Goal: Information Seeking & Learning: Learn about a topic

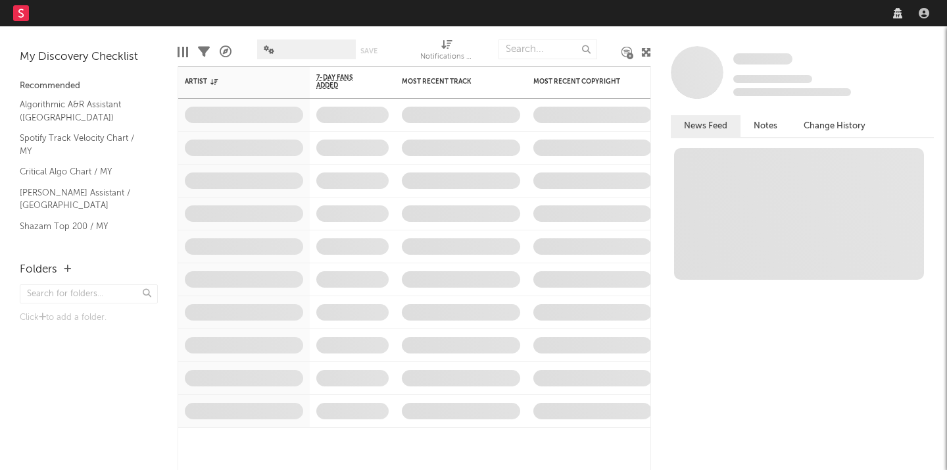
select select "recorded_music"
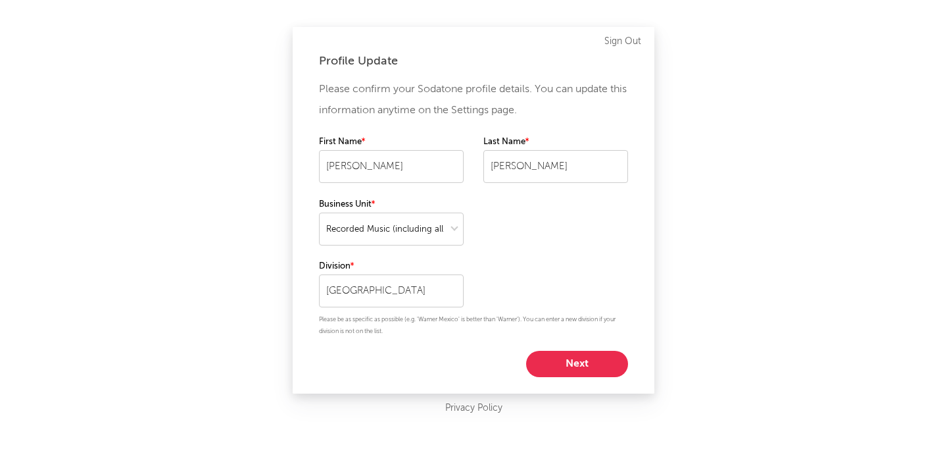
click at [562, 356] on button "Next" at bounding box center [577, 364] width 102 height 26
select select "exec"
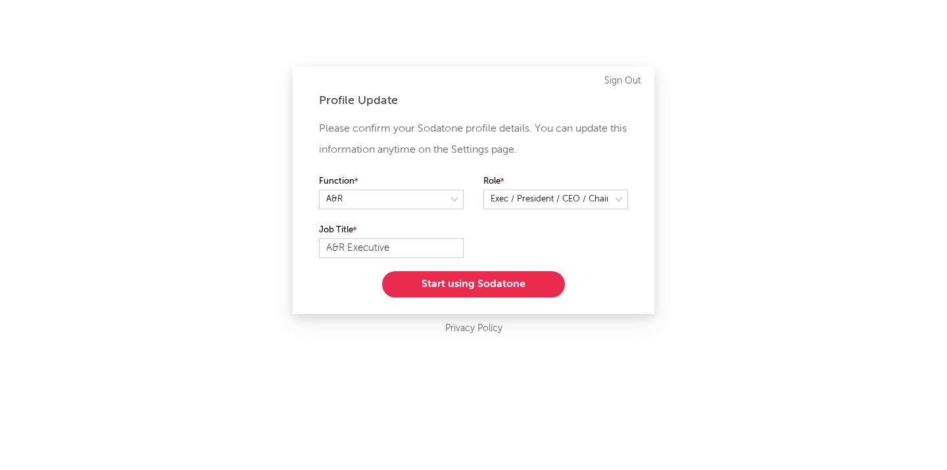
click at [528, 287] on button "Start using Sodatone" at bounding box center [473, 284] width 183 height 26
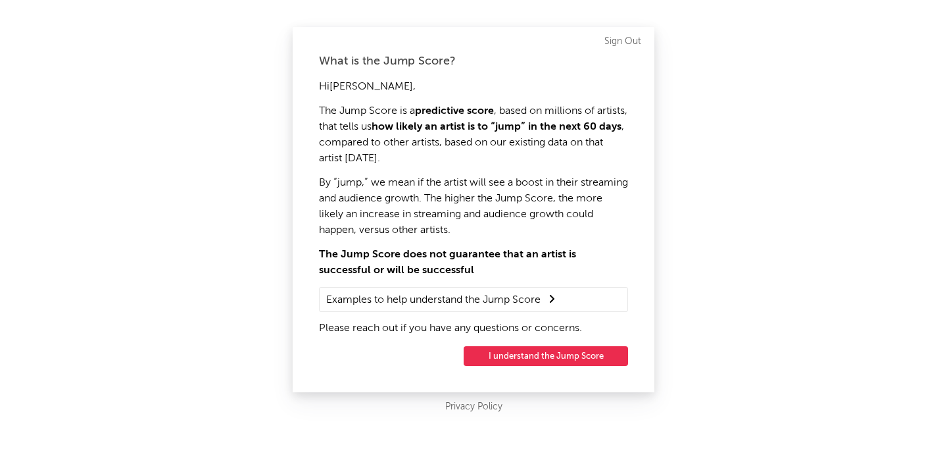
click at [541, 353] on button "I understand the Jump Score" at bounding box center [546, 356] width 164 height 20
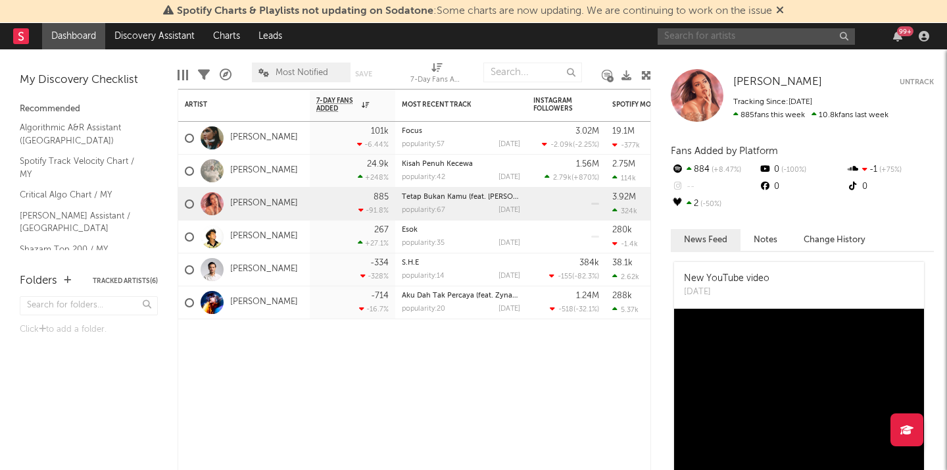
click at [710, 32] on input "text" at bounding box center [756, 36] width 197 height 16
type input "alpha"
click at [780, 7] on icon at bounding box center [780, 10] width 8 height 11
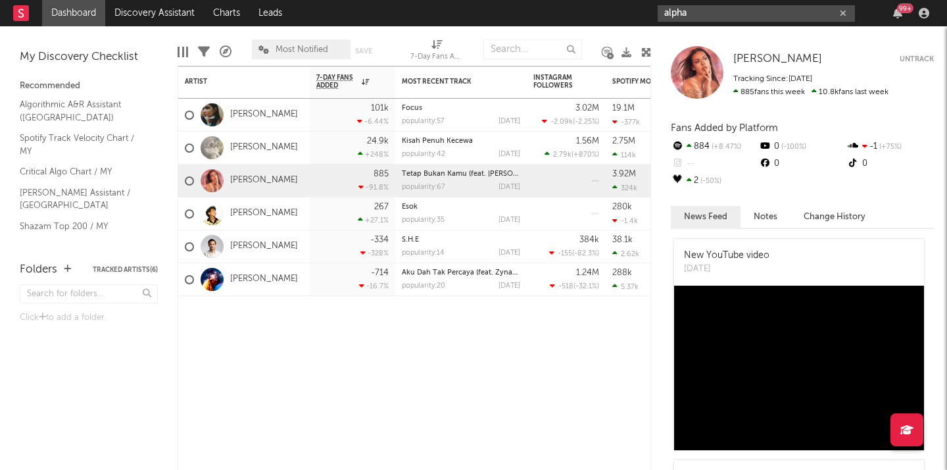
click at [814, 19] on input "alpha" at bounding box center [756, 13] width 197 height 16
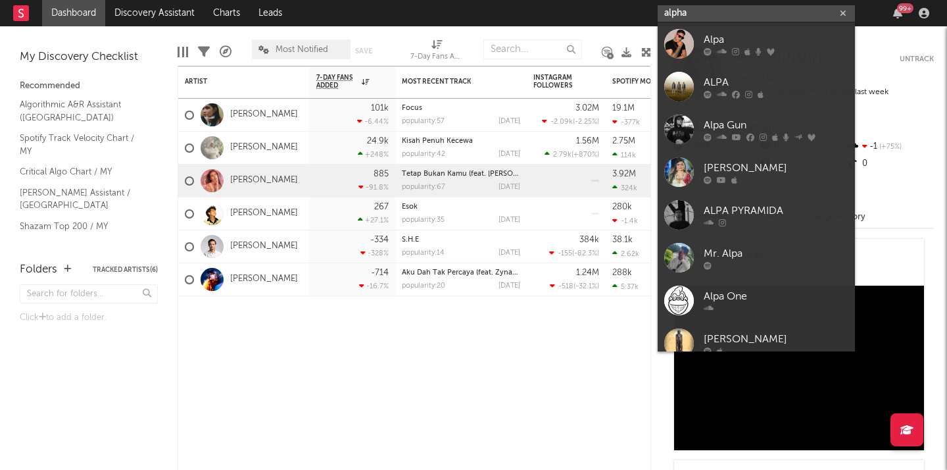
click at [845, 12] on icon "button" at bounding box center [843, 13] width 7 height 9
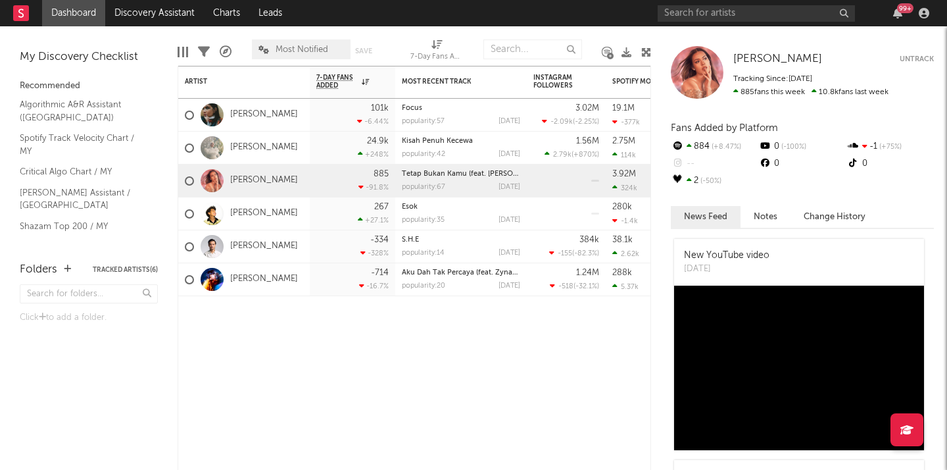
click at [30, 13] on div at bounding box center [27, 13] width 29 height 26
click at [906, 12] on div "99 +" at bounding box center [905, 8] width 16 height 10
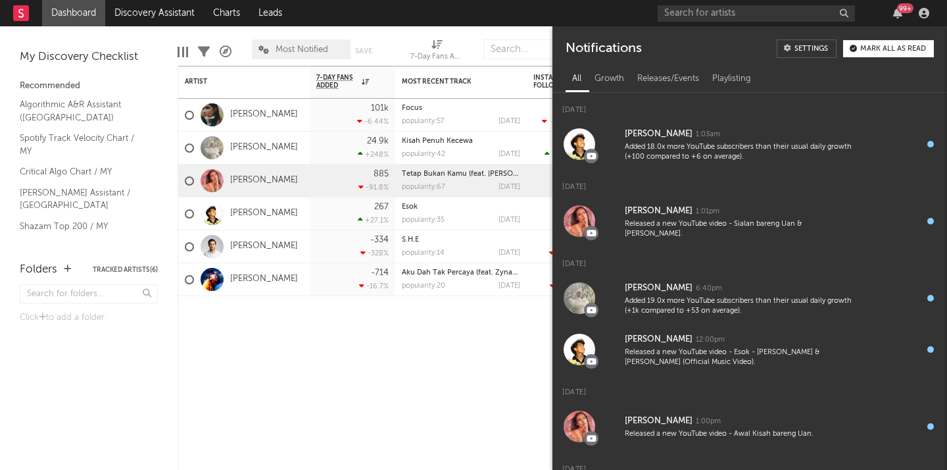
click at [905, 12] on div "99 +" at bounding box center [905, 8] width 16 height 10
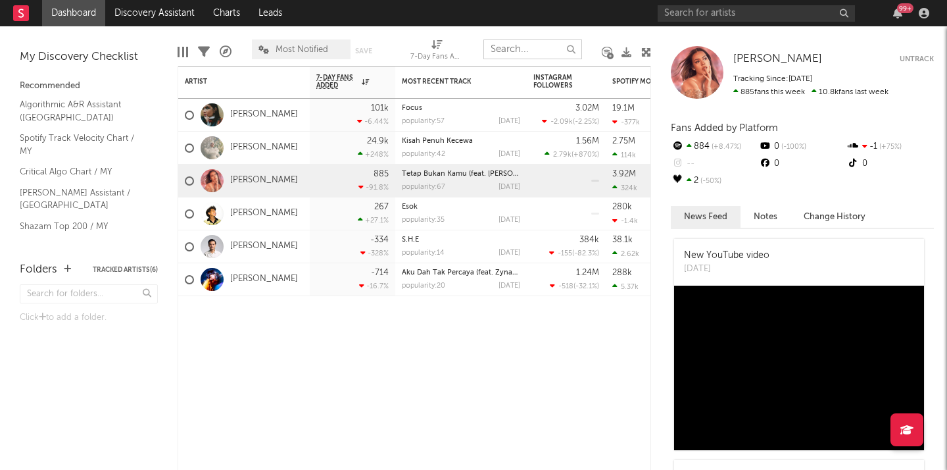
click at [528, 47] on input "text" at bounding box center [532, 49] width 99 height 20
click at [722, 11] on input "text" at bounding box center [756, 13] width 197 height 16
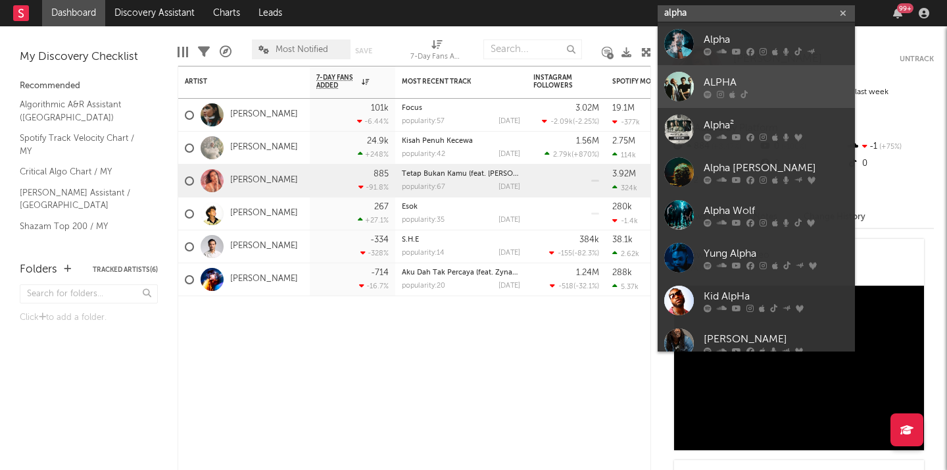
type input "alpha"
click at [793, 80] on div "ALPHA" at bounding box center [776, 82] width 145 height 16
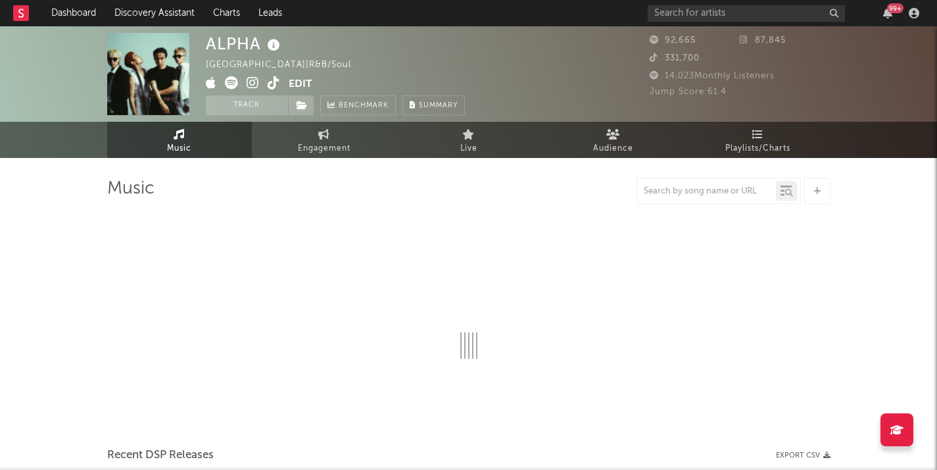
select select "6m"
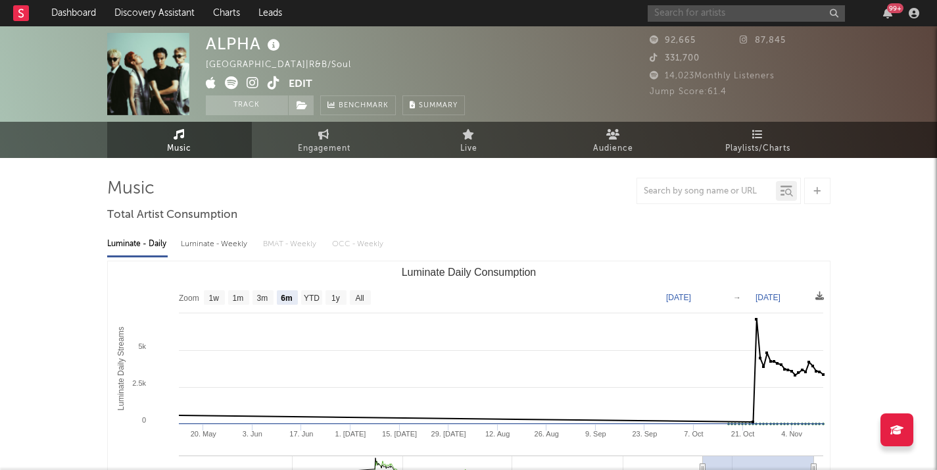
click at [768, 7] on input "text" at bounding box center [746, 13] width 197 height 16
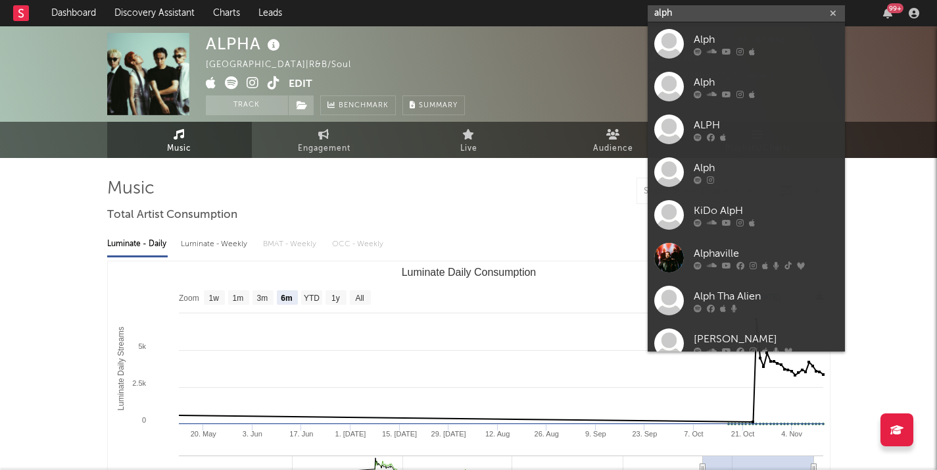
type input "alpha"
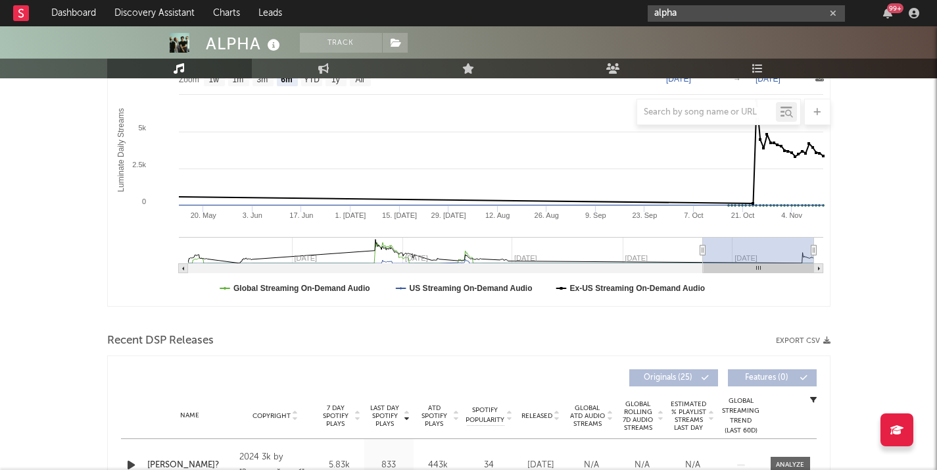
scroll to position [218, 0]
click at [792, 14] on input "alpha" at bounding box center [746, 13] width 197 height 16
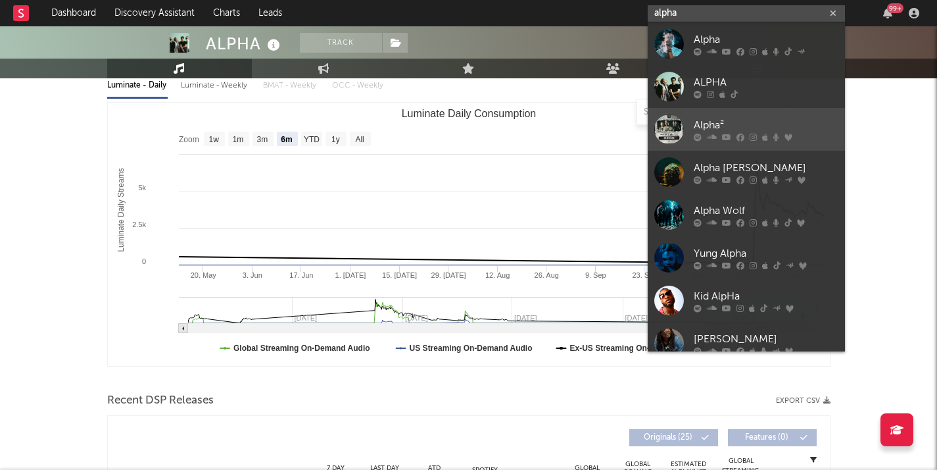
scroll to position [146, 0]
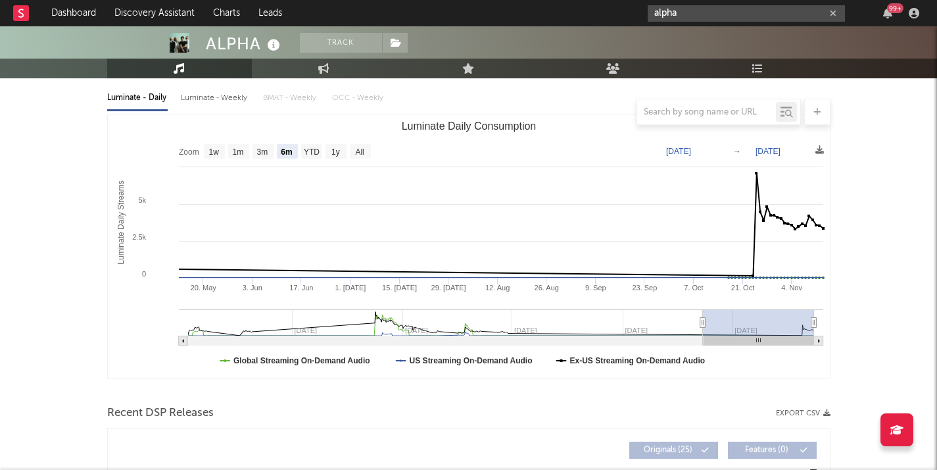
click at [835, 12] on icon "button" at bounding box center [833, 13] width 7 height 9
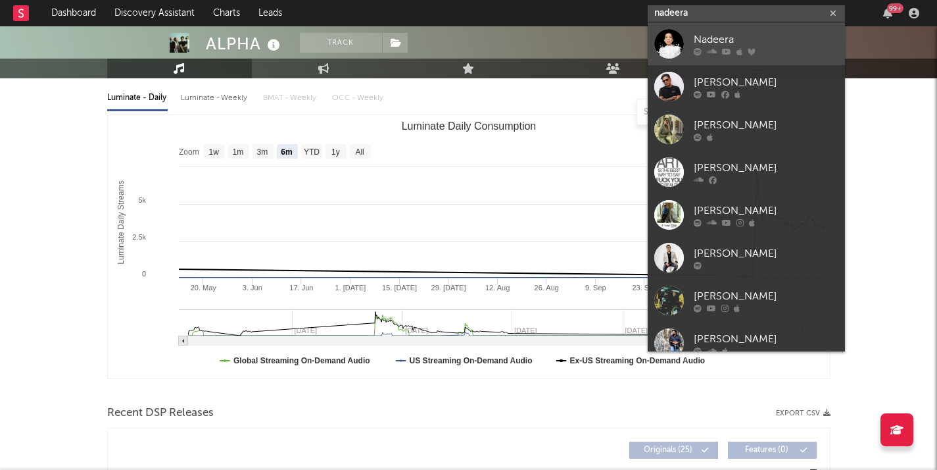
type input "nadeera"
click at [783, 36] on div "Nadeera" at bounding box center [766, 40] width 145 height 16
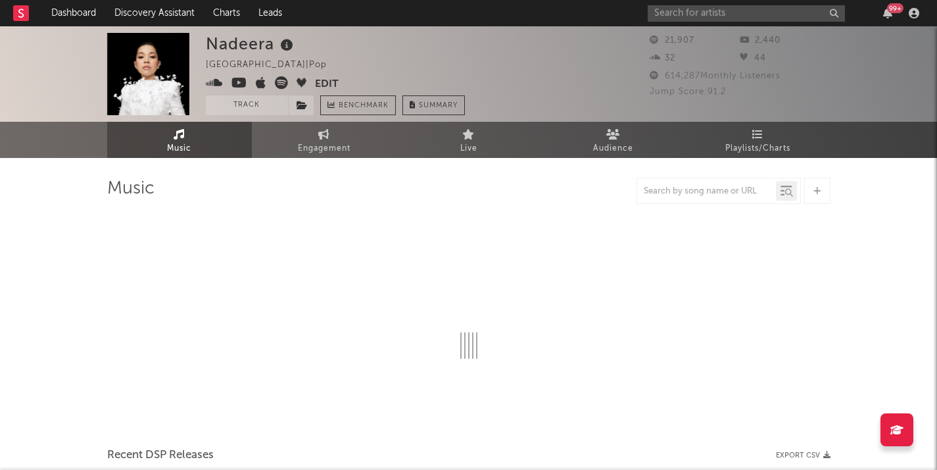
select select "6m"
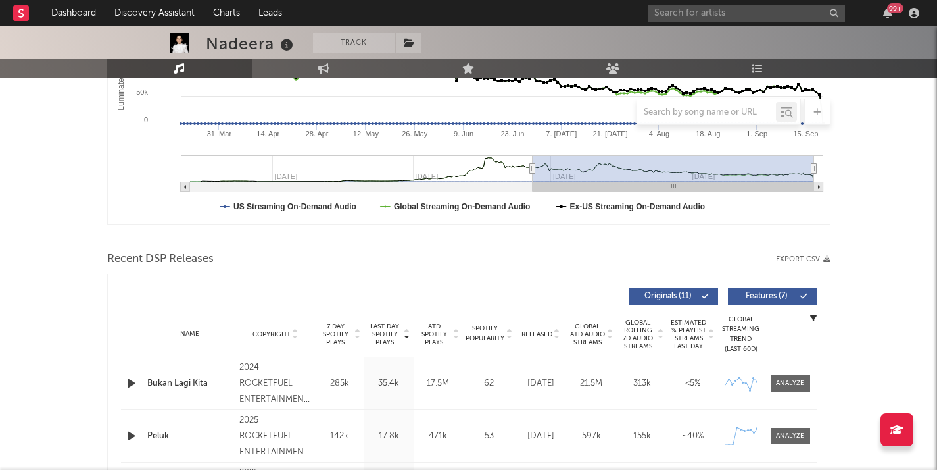
scroll to position [367, 0]
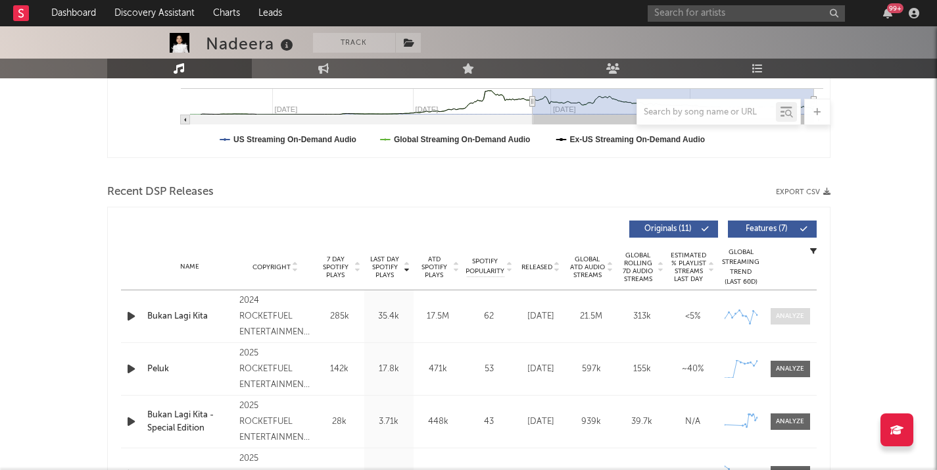
click at [799, 316] on div at bounding box center [790, 316] width 28 height 10
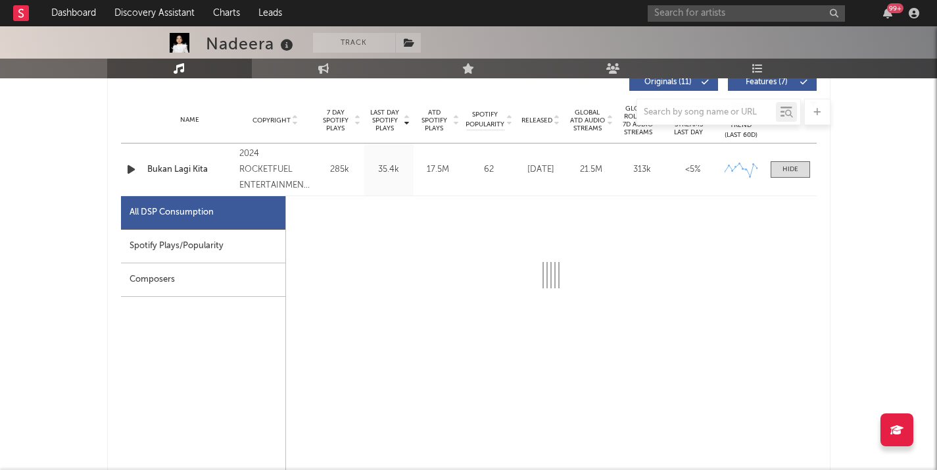
scroll to position [533, 0]
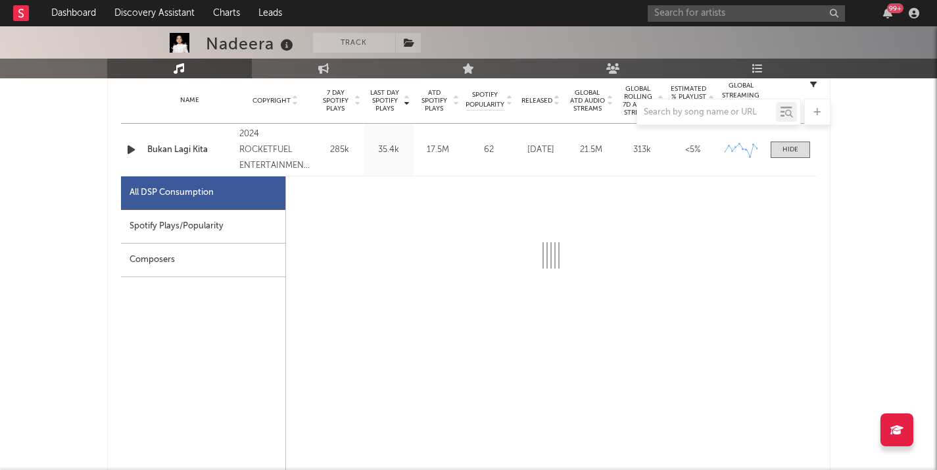
select select "6m"
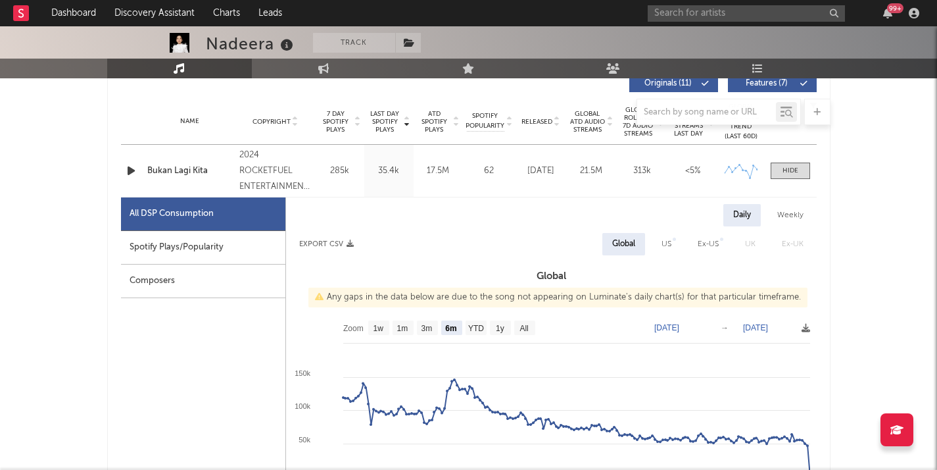
scroll to position [488, 0]
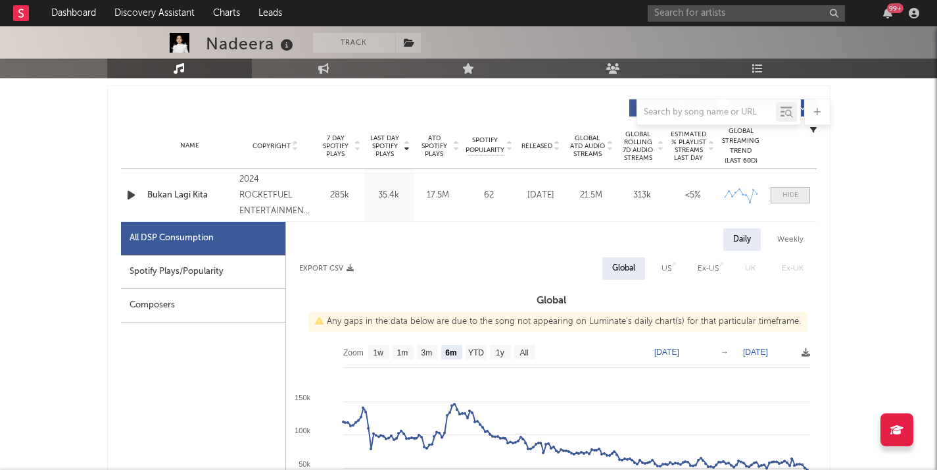
click at [803, 191] on span at bounding box center [790, 195] width 39 height 16
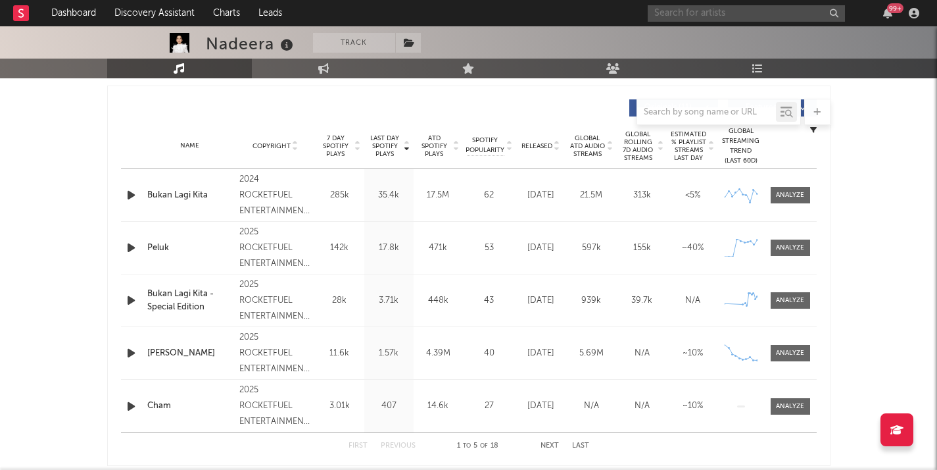
click at [693, 13] on input "text" at bounding box center [746, 13] width 197 height 16
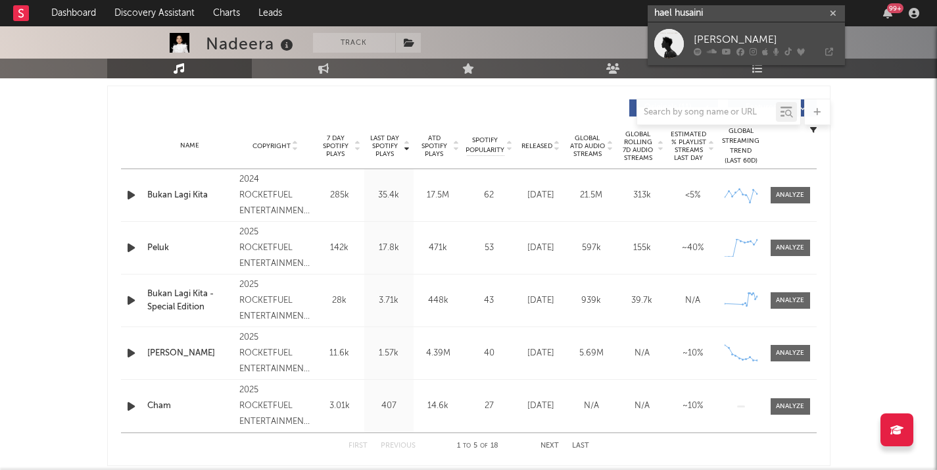
type input "hael husaini"
click at [703, 37] on div "[PERSON_NAME]" at bounding box center [766, 40] width 145 height 16
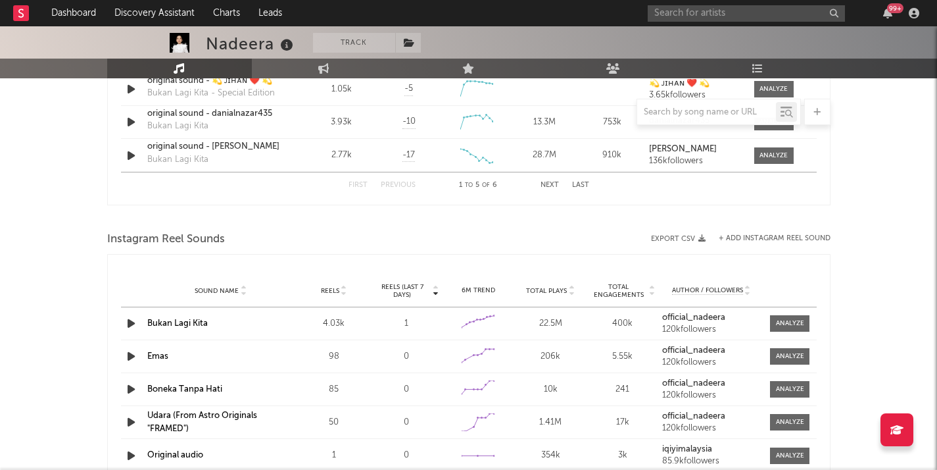
scroll to position [1181, 0]
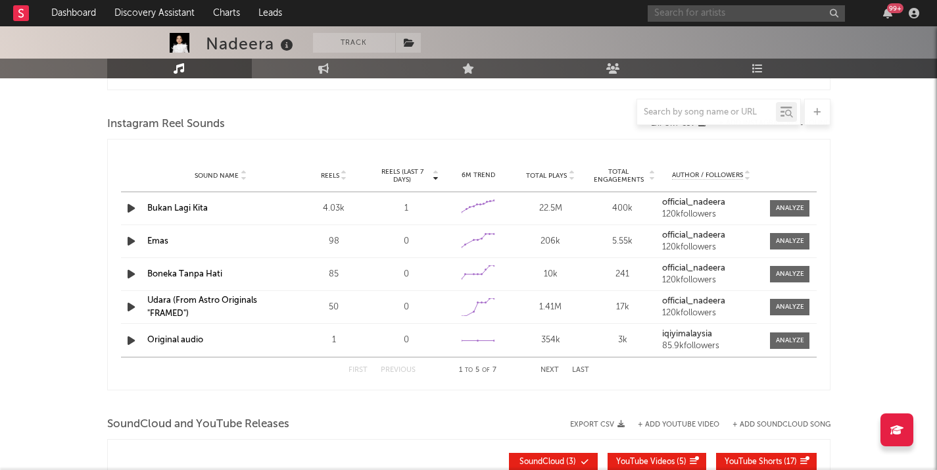
click at [713, 12] on input "text" at bounding box center [746, 13] width 197 height 16
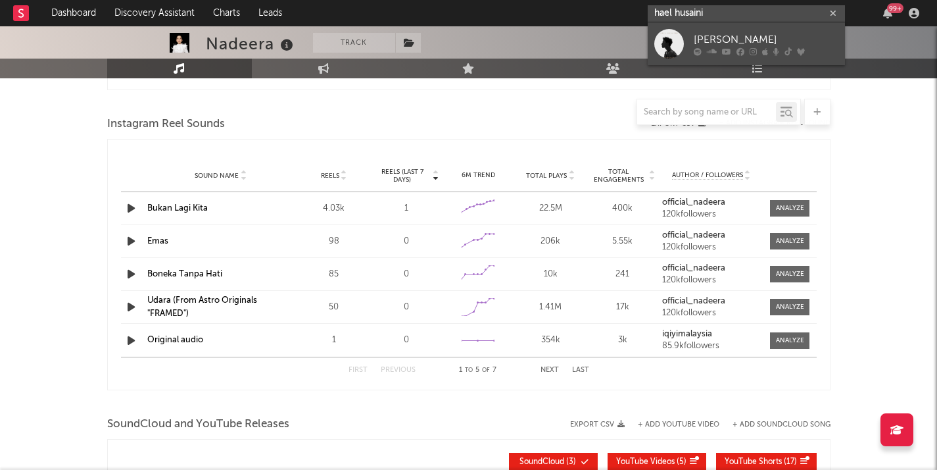
type input "hael husaini"
click at [740, 35] on div "[PERSON_NAME]" at bounding box center [766, 40] width 145 height 16
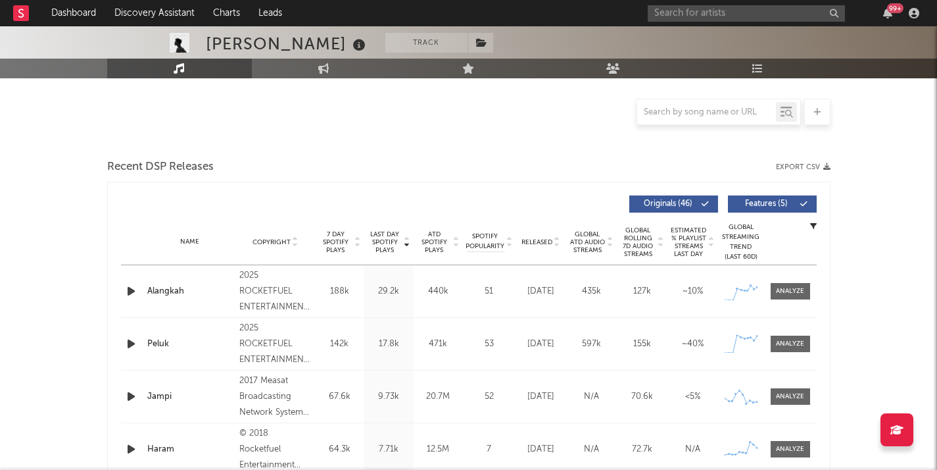
select select "6m"
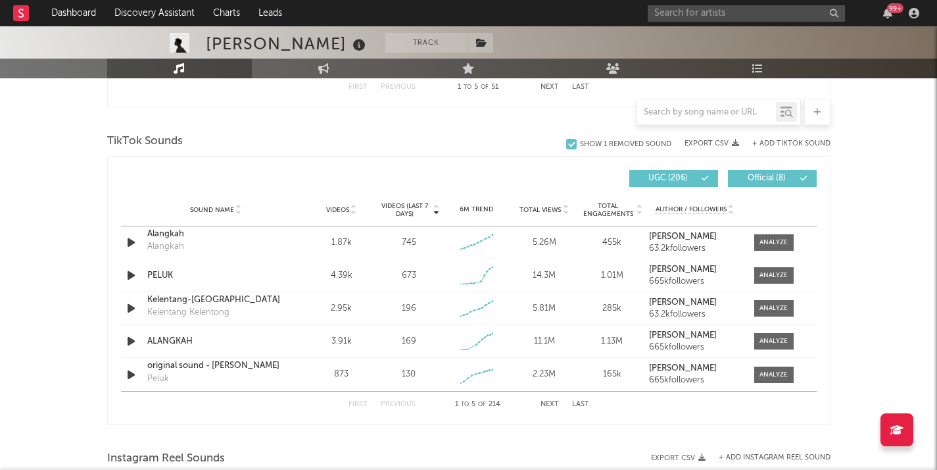
scroll to position [846, 0]
click at [700, 11] on input "text" at bounding box center [746, 13] width 197 height 16
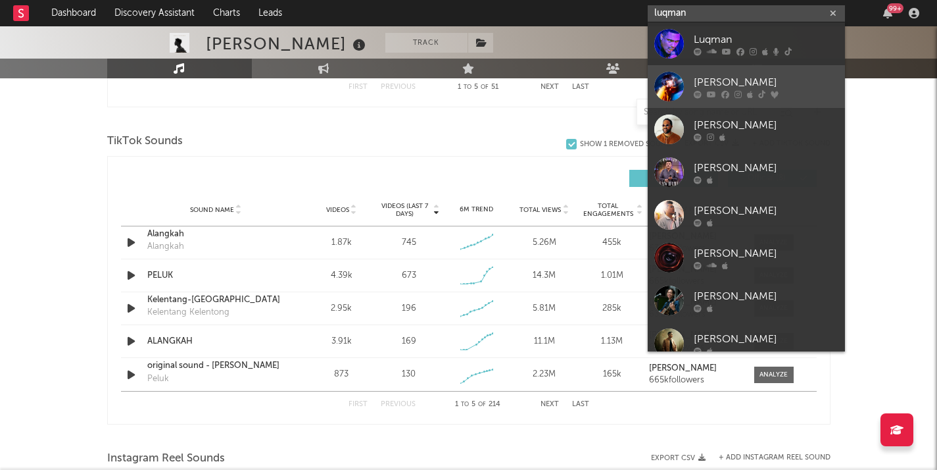
type input "luqman"
click at [752, 74] on div "[PERSON_NAME]" at bounding box center [766, 82] width 145 height 16
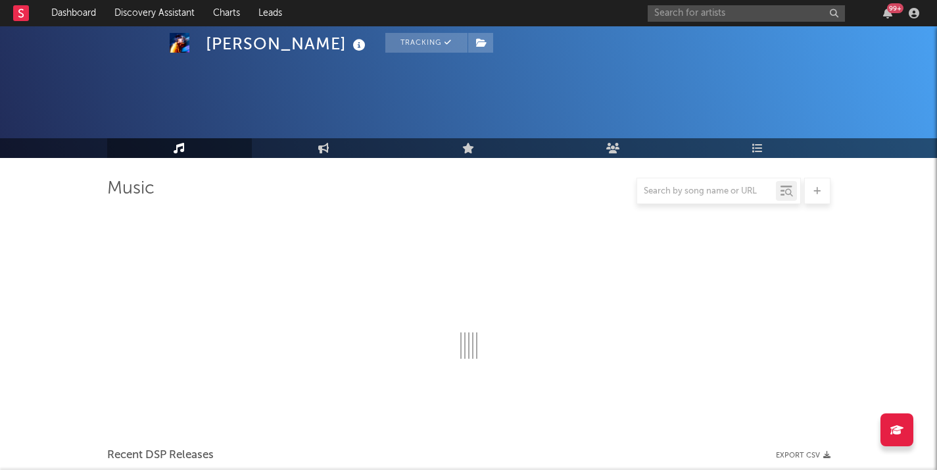
scroll to position [159, 0]
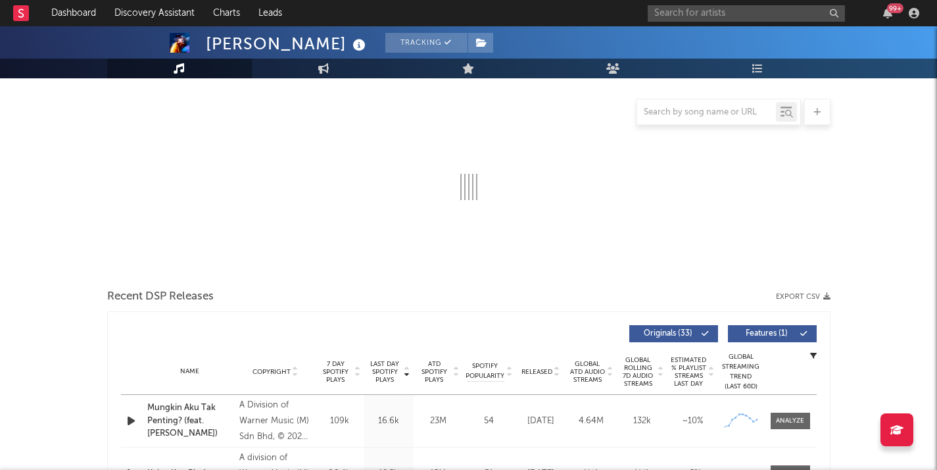
select select "6m"
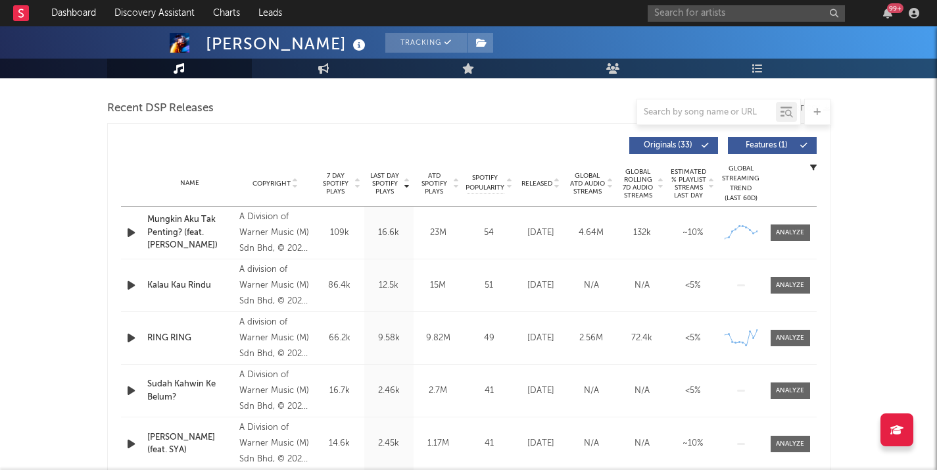
scroll to position [476, 0]
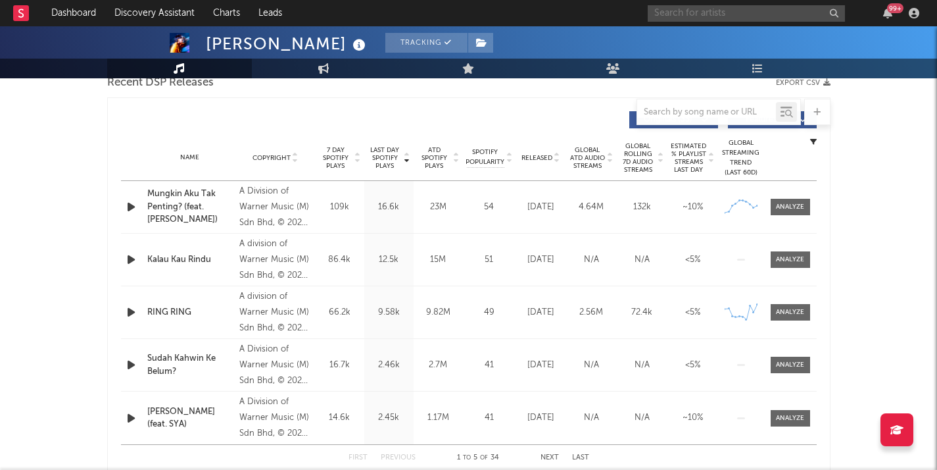
click at [721, 18] on input "text" at bounding box center [746, 13] width 197 height 16
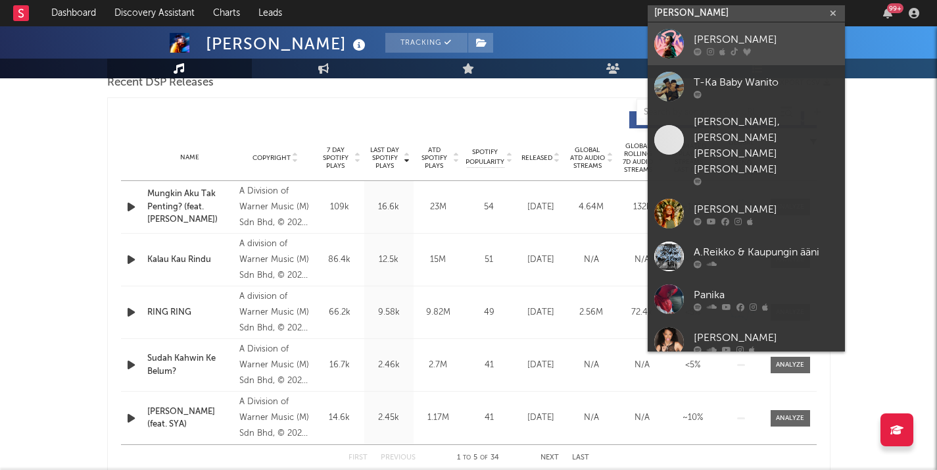
type input "[PERSON_NAME]"
click at [768, 47] on div "[PERSON_NAME]" at bounding box center [766, 40] width 145 height 16
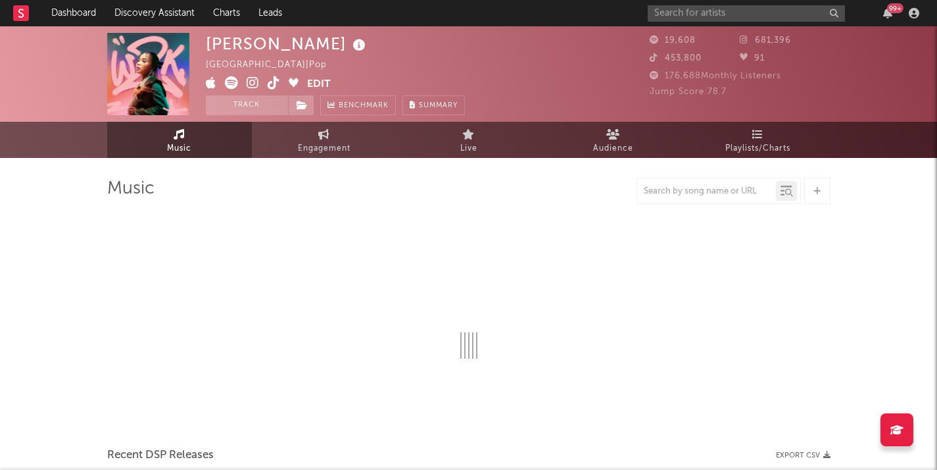
select select "6m"
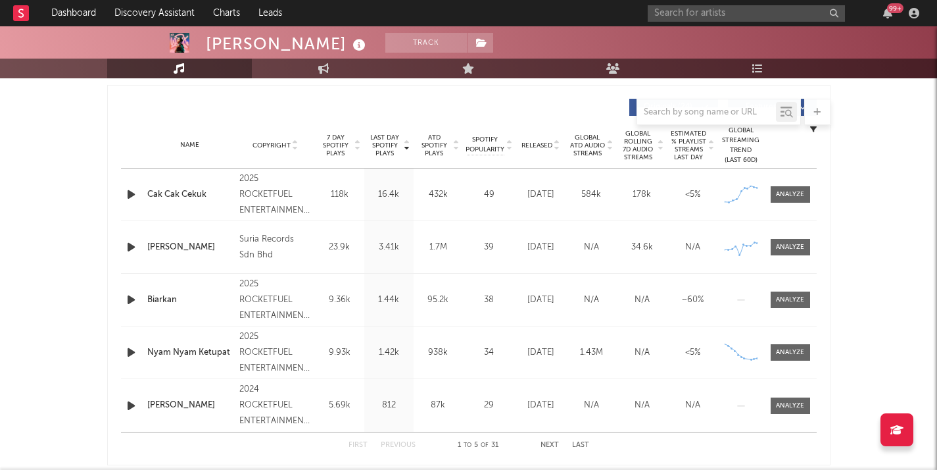
scroll to position [489, 0]
click at [718, 13] on input "text" at bounding box center [746, 13] width 197 height 16
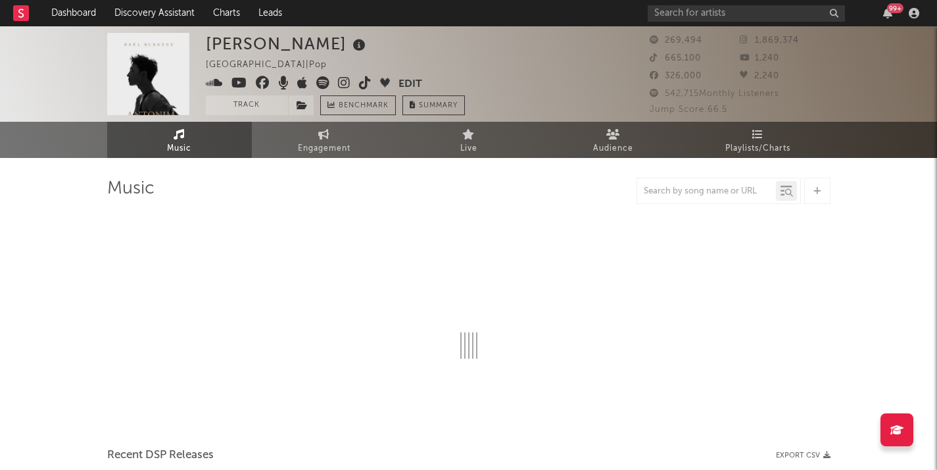
select select "6m"
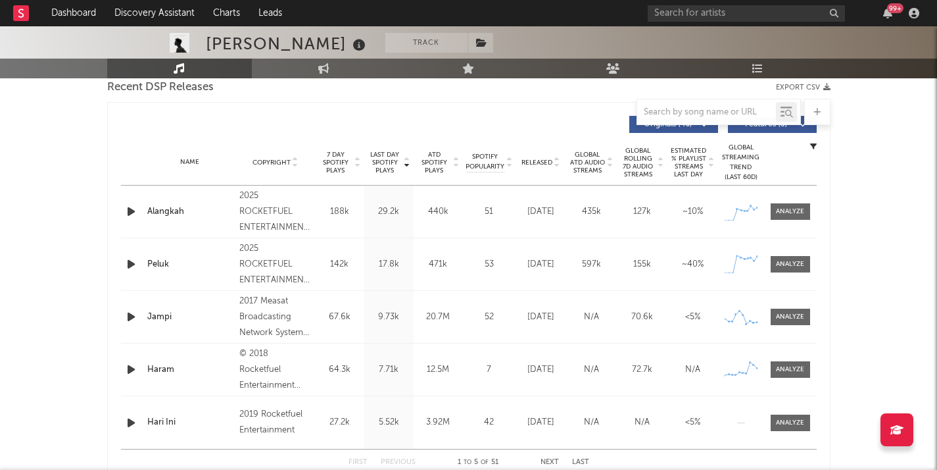
scroll to position [470, 0]
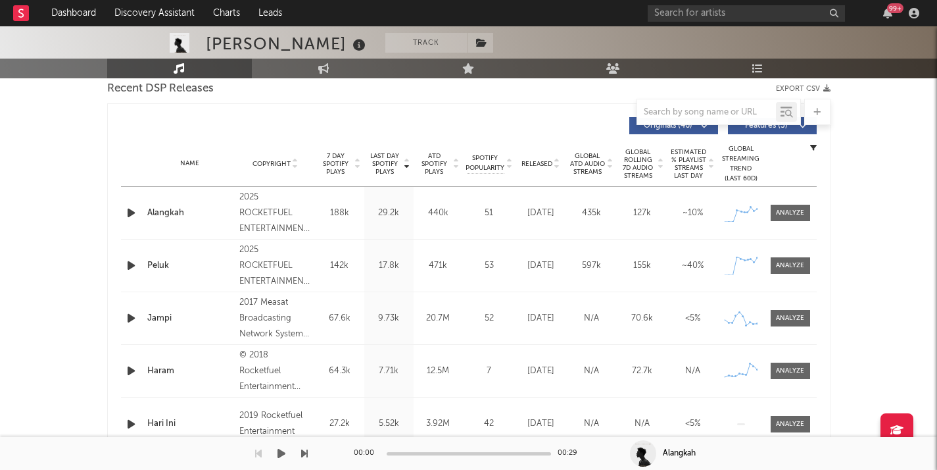
click at [915, 462] on div "Alangkah" at bounding box center [784, 453] width 308 height 33
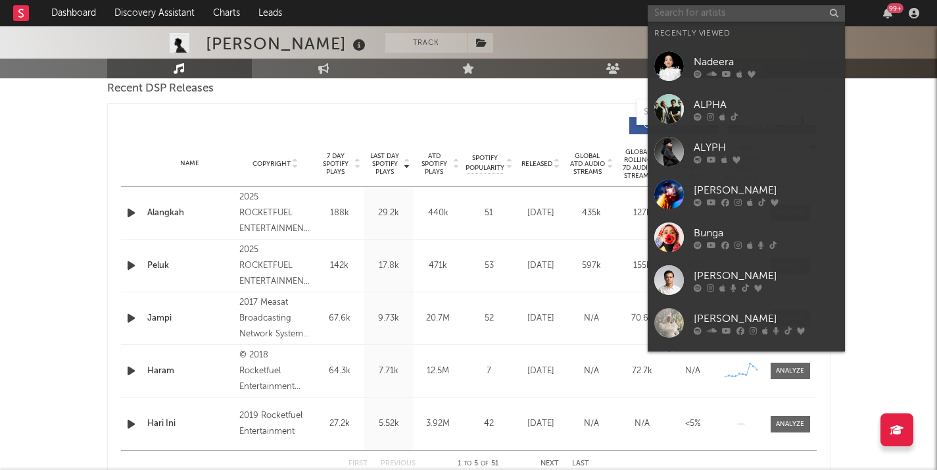
click at [716, 16] on input "text" at bounding box center [746, 13] width 197 height 16
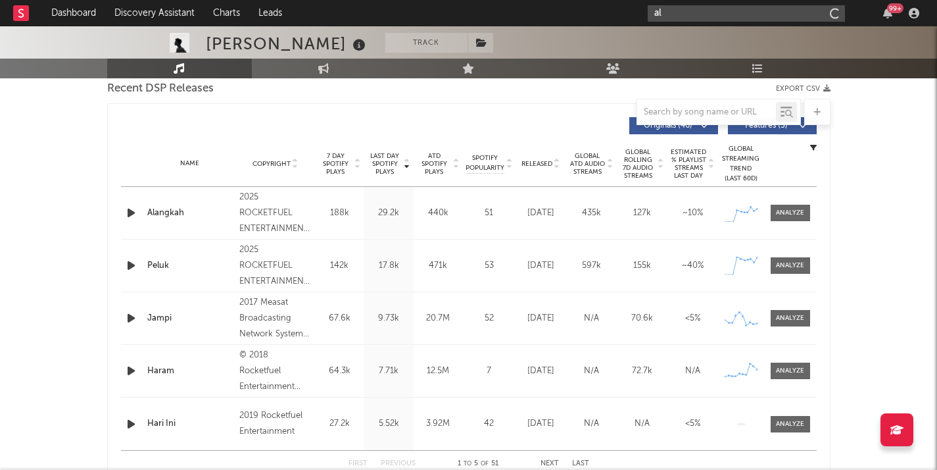
type input "a"
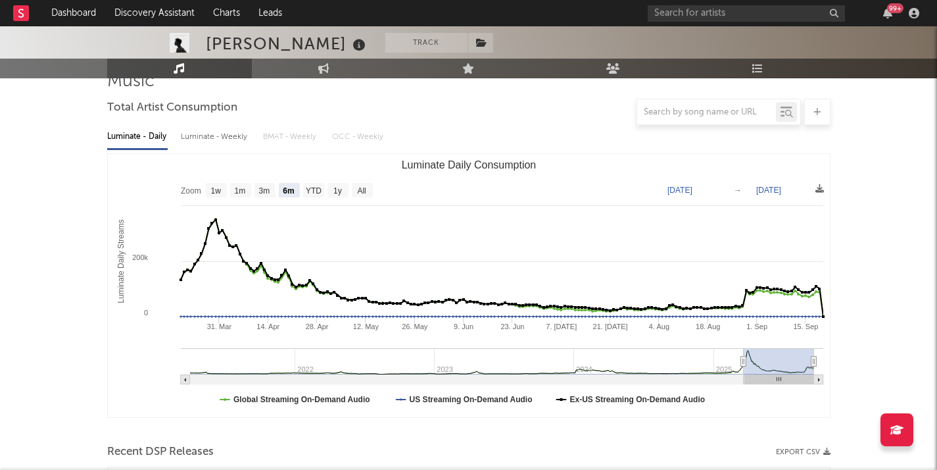
scroll to position [106, 0]
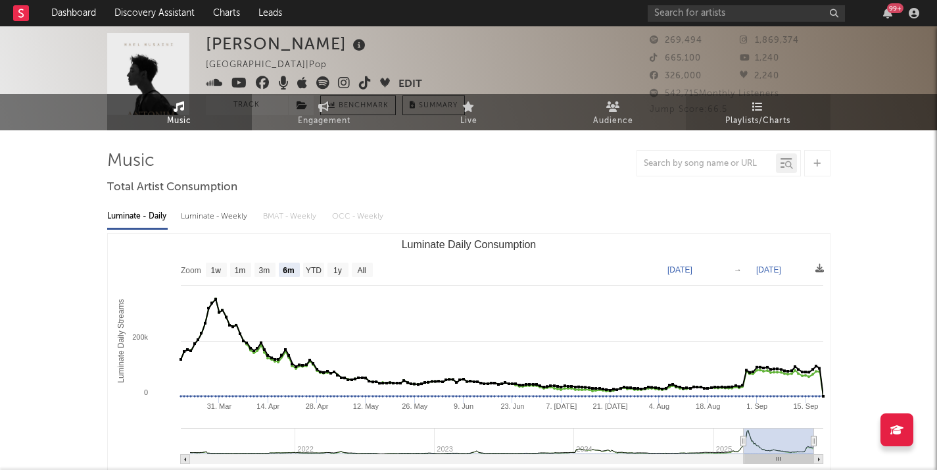
scroll to position [0, 0]
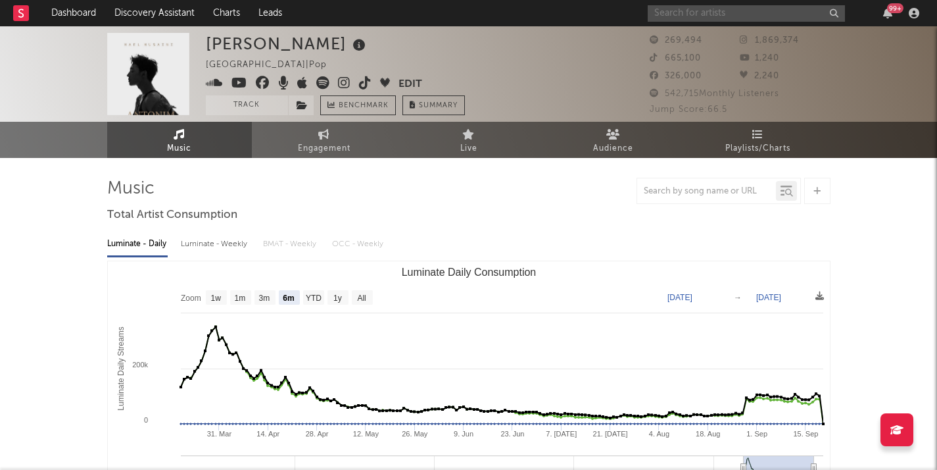
click at [707, 14] on input "text" at bounding box center [746, 13] width 197 height 16
